Goal: Transaction & Acquisition: Subscribe to service/newsletter

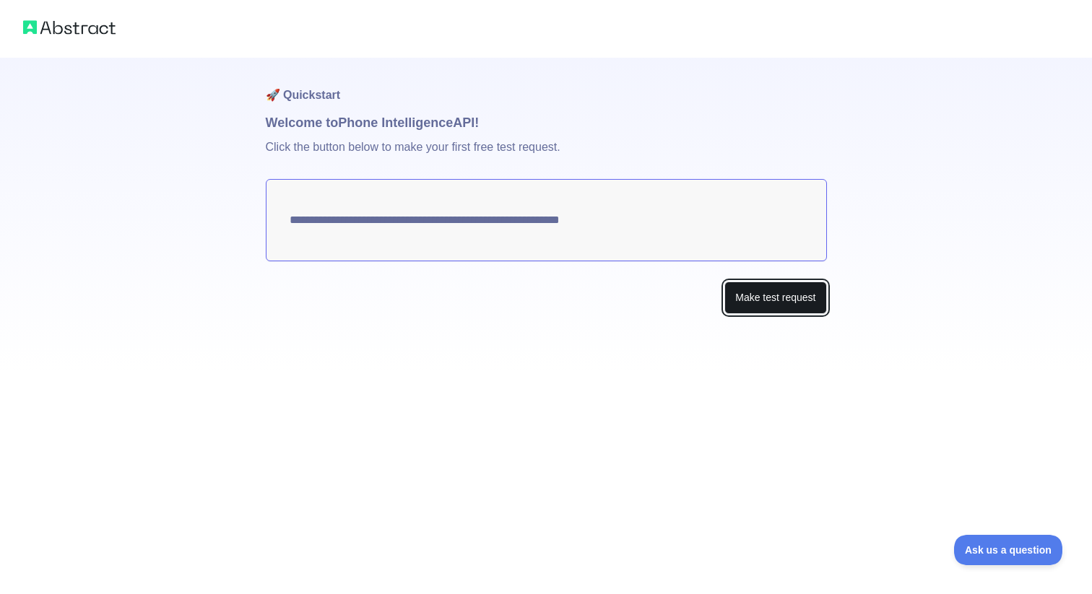
click at [789, 303] on button "Make test request" at bounding box center [775, 298] width 102 height 33
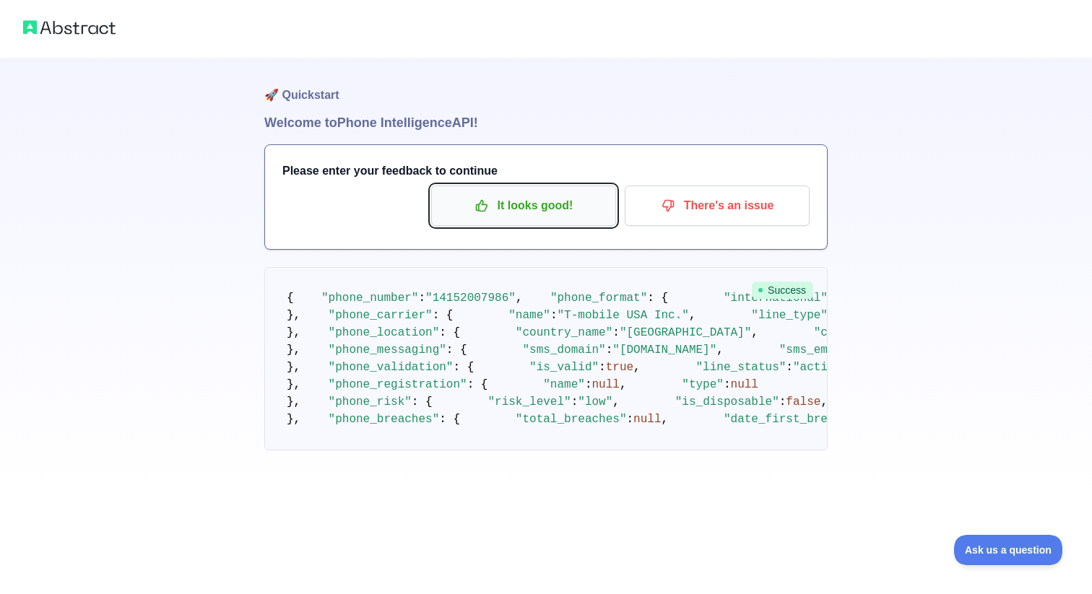
click at [555, 202] on p "It looks good!" at bounding box center [523, 206] width 163 height 25
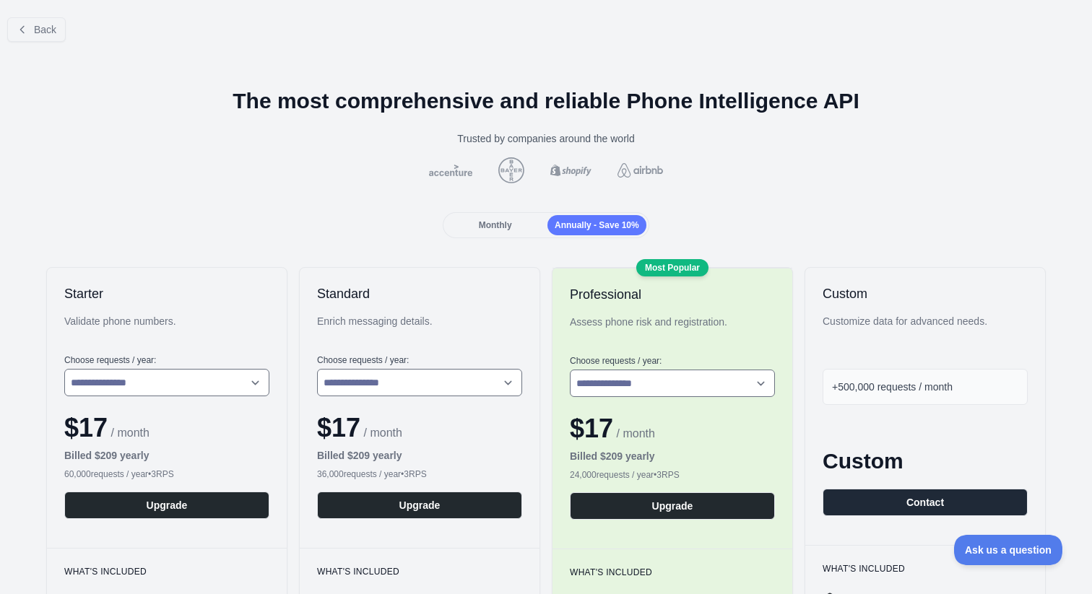
click at [499, 217] on div "Monthly" at bounding box center [495, 225] width 99 height 20
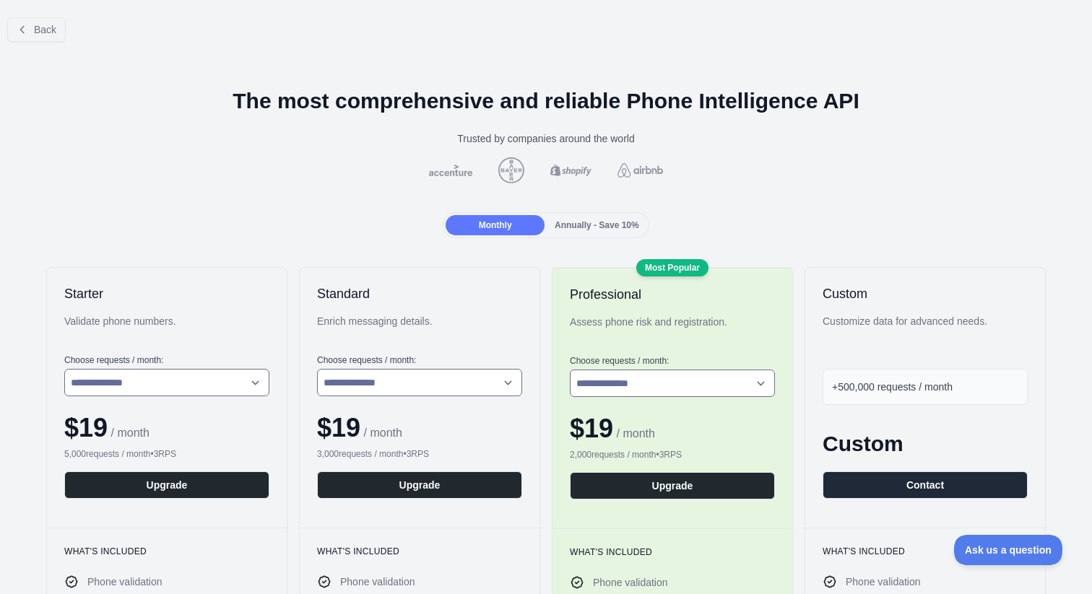
click at [579, 219] on div "Annually - Save 10%" at bounding box center [597, 225] width 99 height 20
